Goal: Obtain resource: Obtain resource

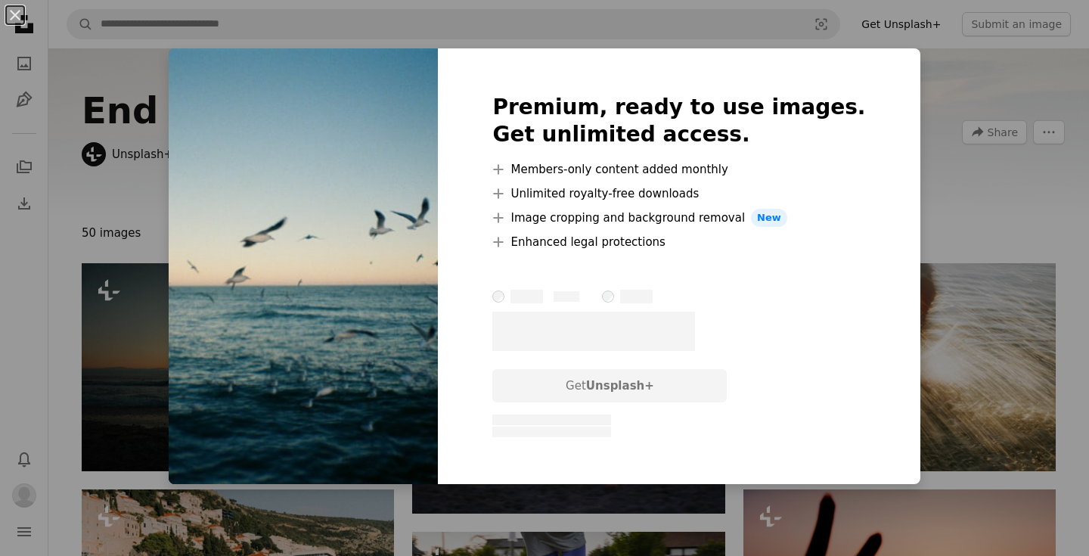
scroll to position [2594, 0]
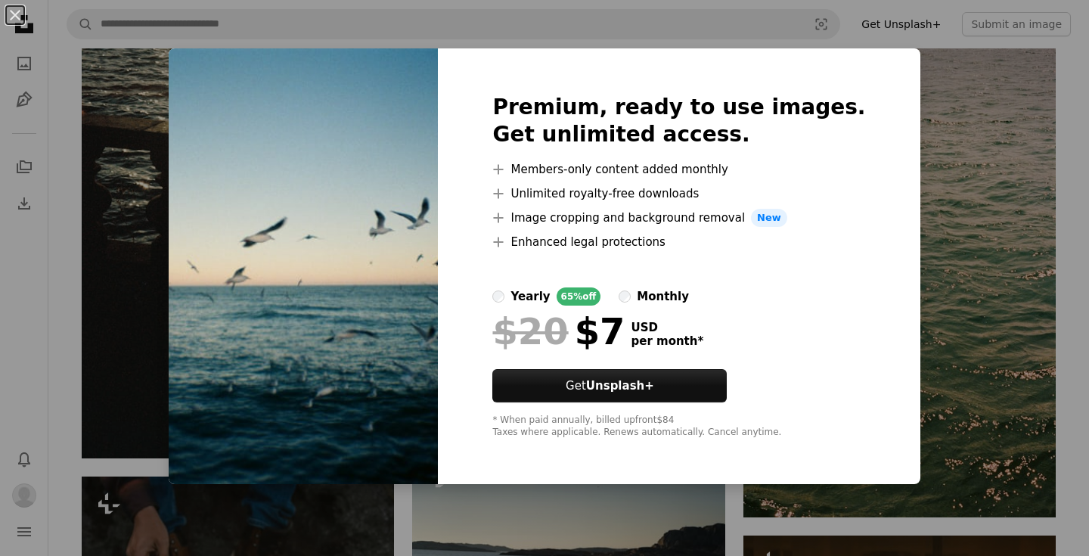
click at [956, 101] on div "An X shape Premium, ready to use images. Get unlimited access. A plus sign Memb…" at bounding box center [544, 278] width 1089 height 556
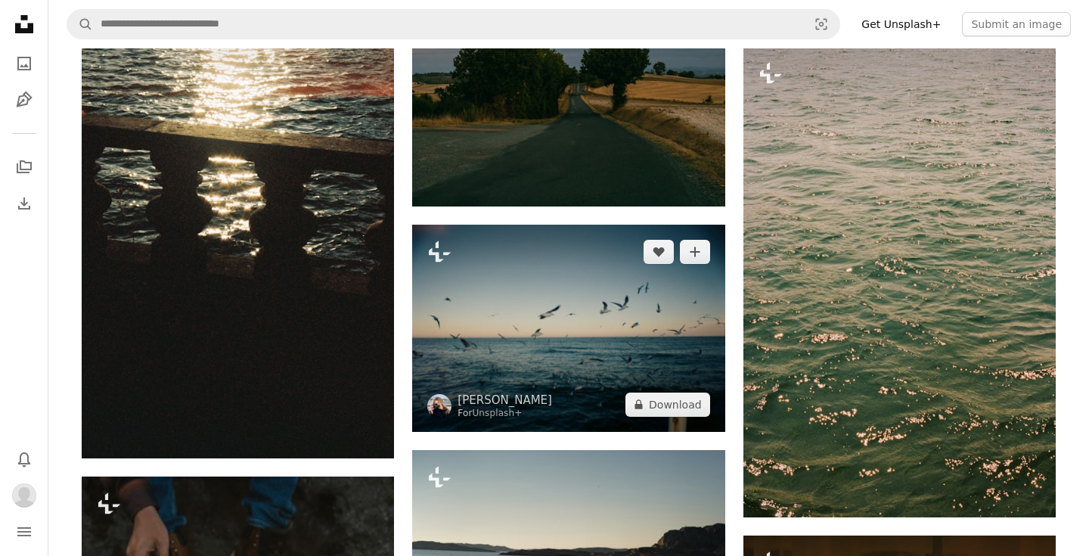
click at [541, 293] on img at bounding box center [568, 328] width 312 height 207
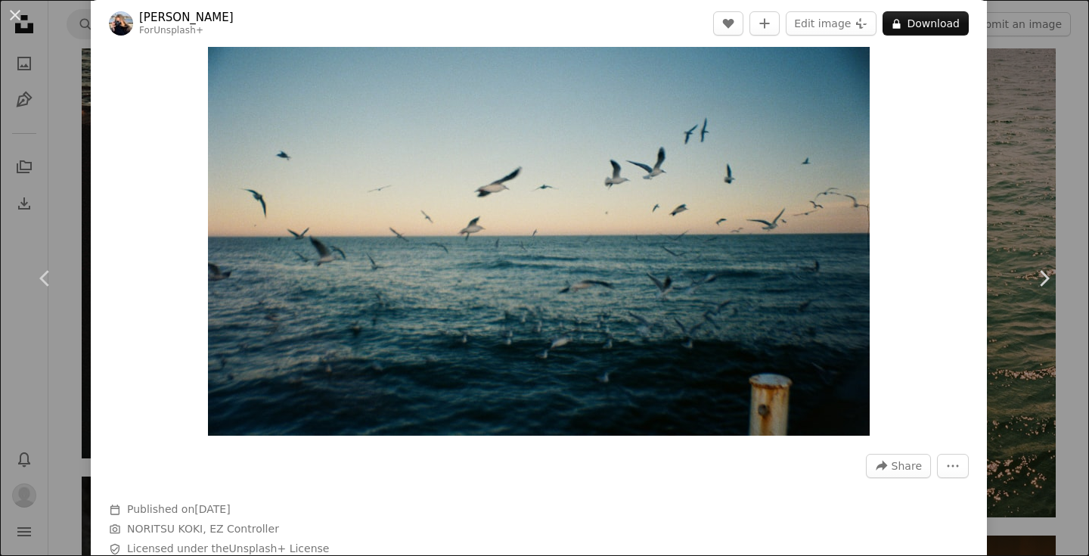
scroll to position [67, 0]
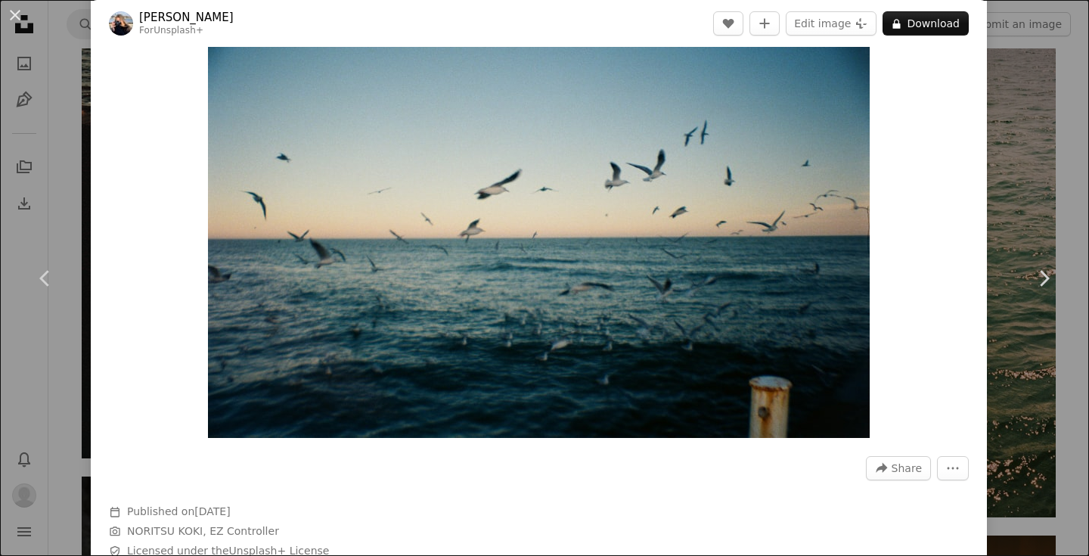
click at [1036, 155] on div "An X shape Chevron left Chevron right [PERSON_NAME] For Unsplash+ A heart A plu…" at bounding box center [544, 278] width 1089 height 556
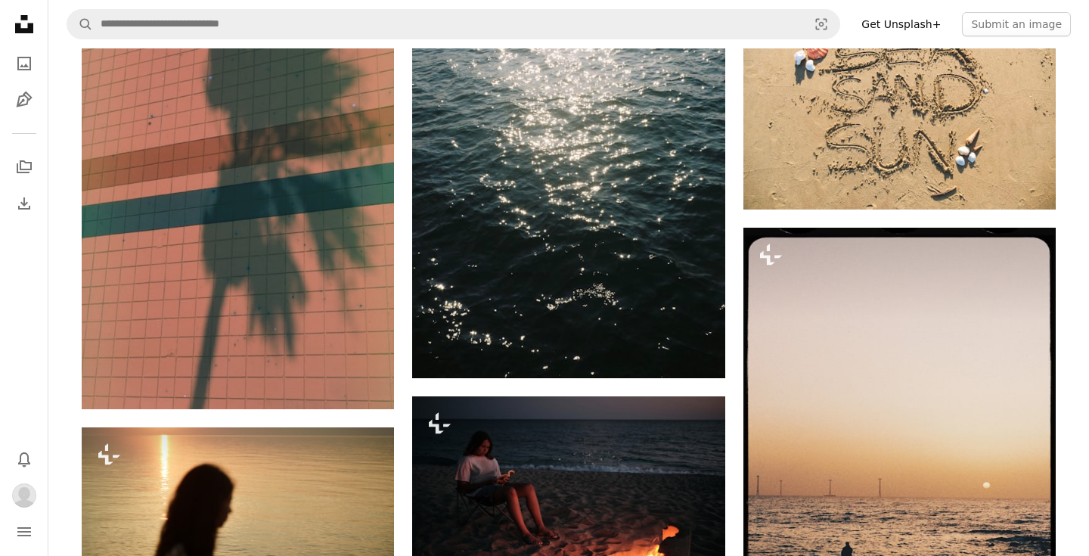
scroll to position [3754, 0]
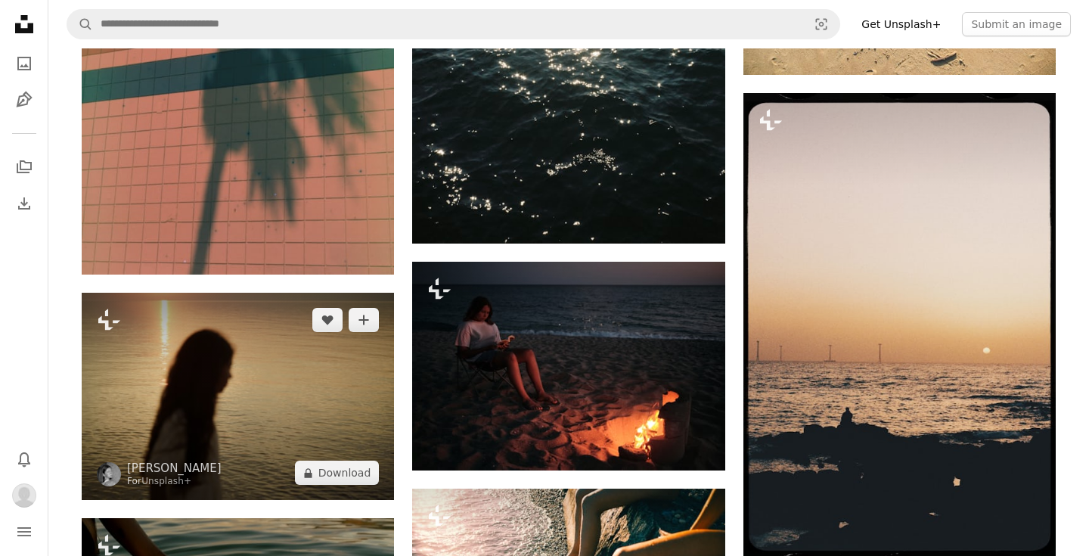
click at [242, 378] on img at bounding box center [238, 396] width 312 height 207
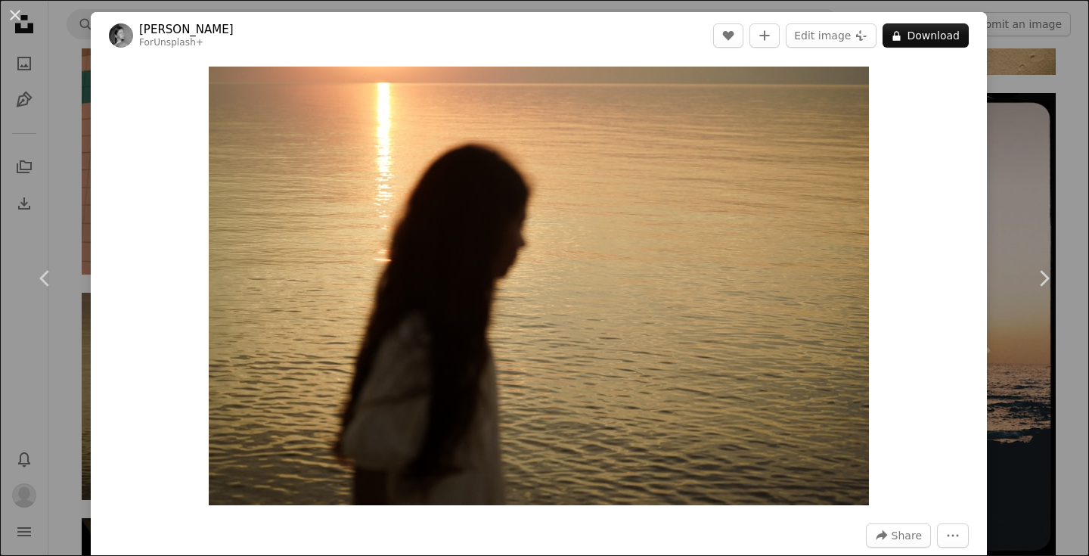
click at [1028, 177] on div "An X shape Chevron left Chevron right [PERSON_NAME] For Unsplash+ A heart A plu…" at bounding box center [544, 278] width 1089 height 556
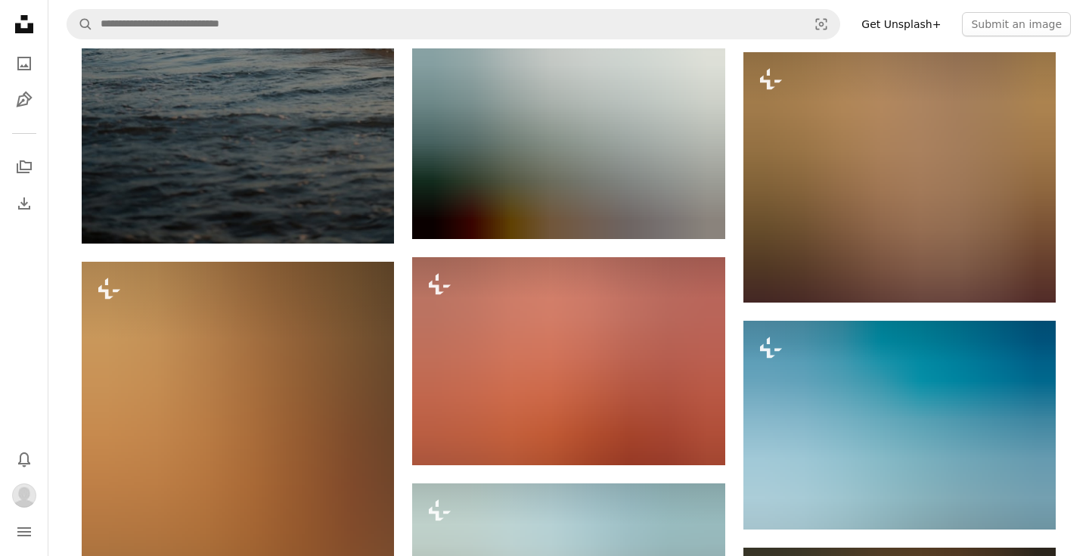
scroll to position [5217, 0]
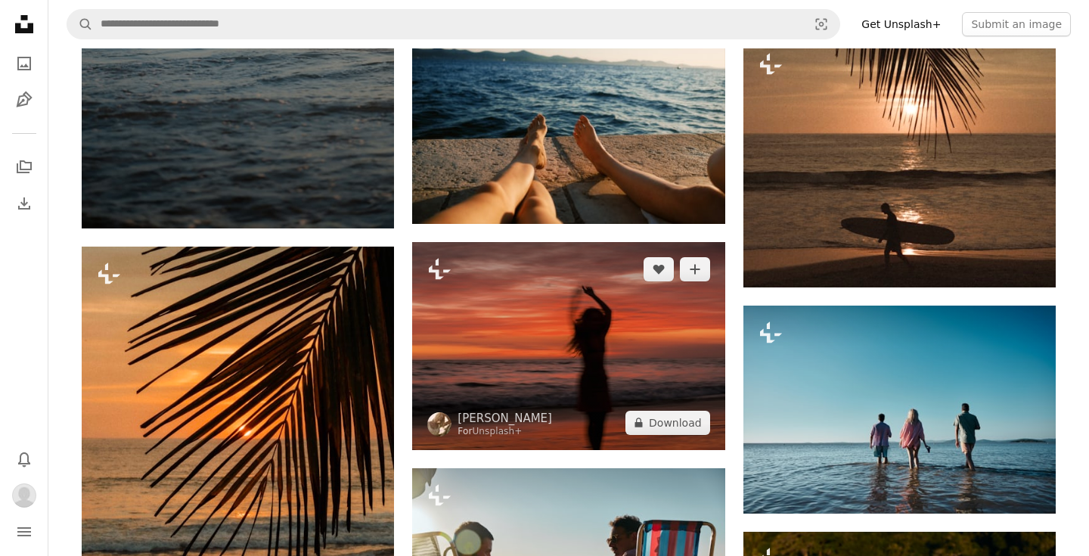
click at [614, 345] on img at bounding box center [568, 346] width 312 height 208
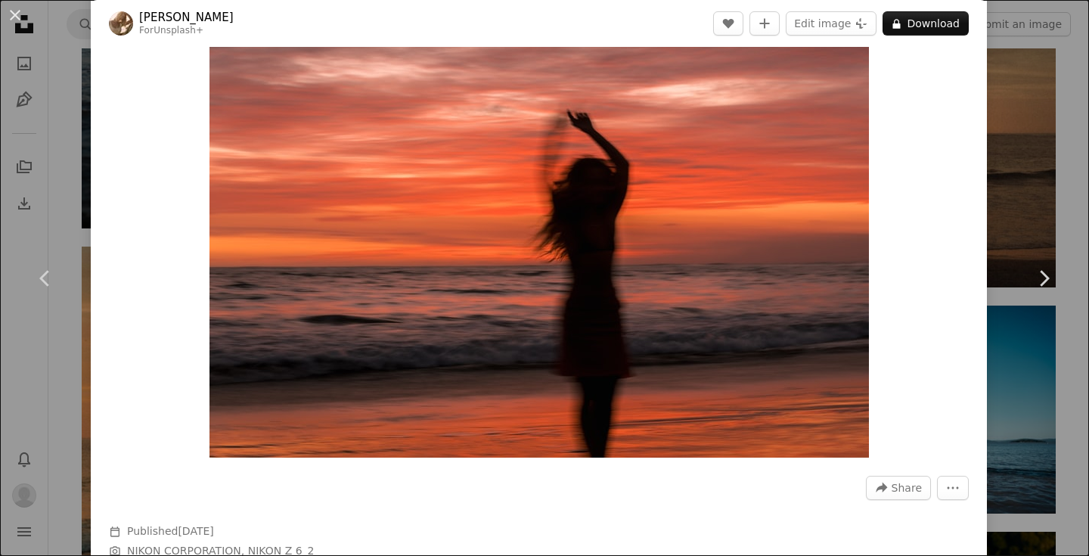
scroll to position [17, 0]
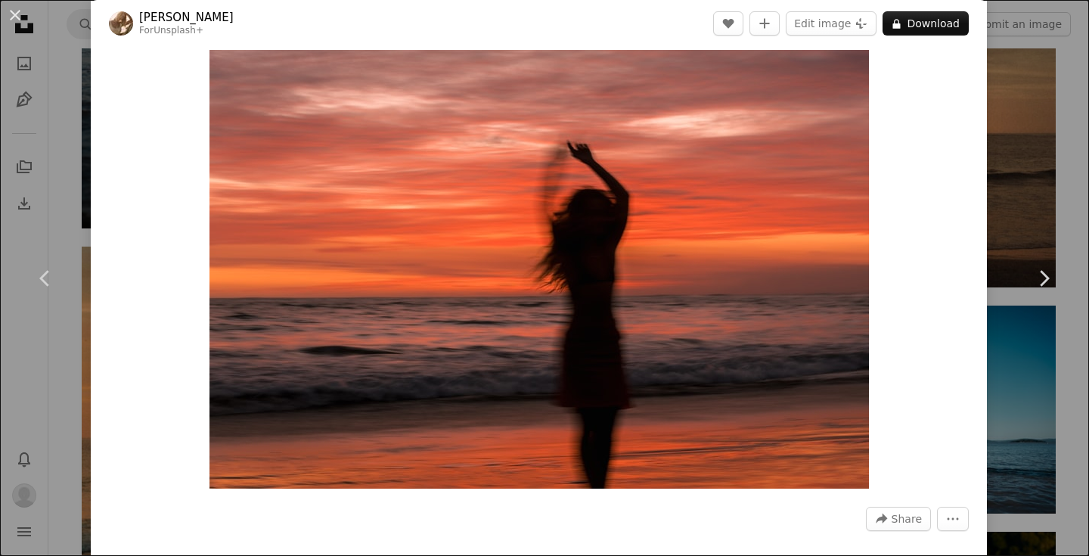
click at [1058, 120] on div "An X shape Chevron left Chevron right [PERSON_NAME] For Unsplash+ A heart A plu…" at bounding box center [544, 278] width 1089 height 556
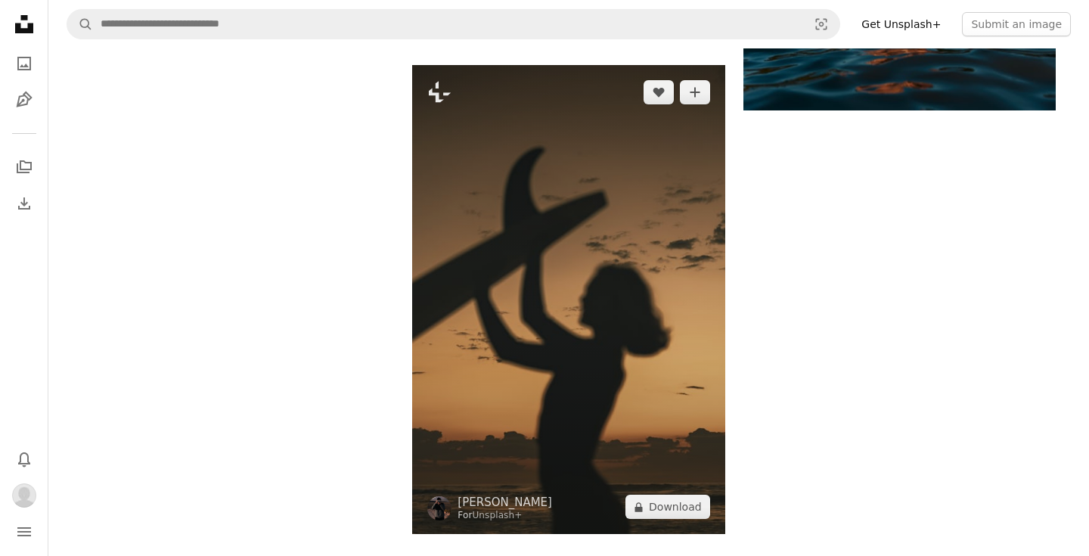
scroll to position [5833, 0]
